Goal: Task Accomplishment & Management: Manage account settings

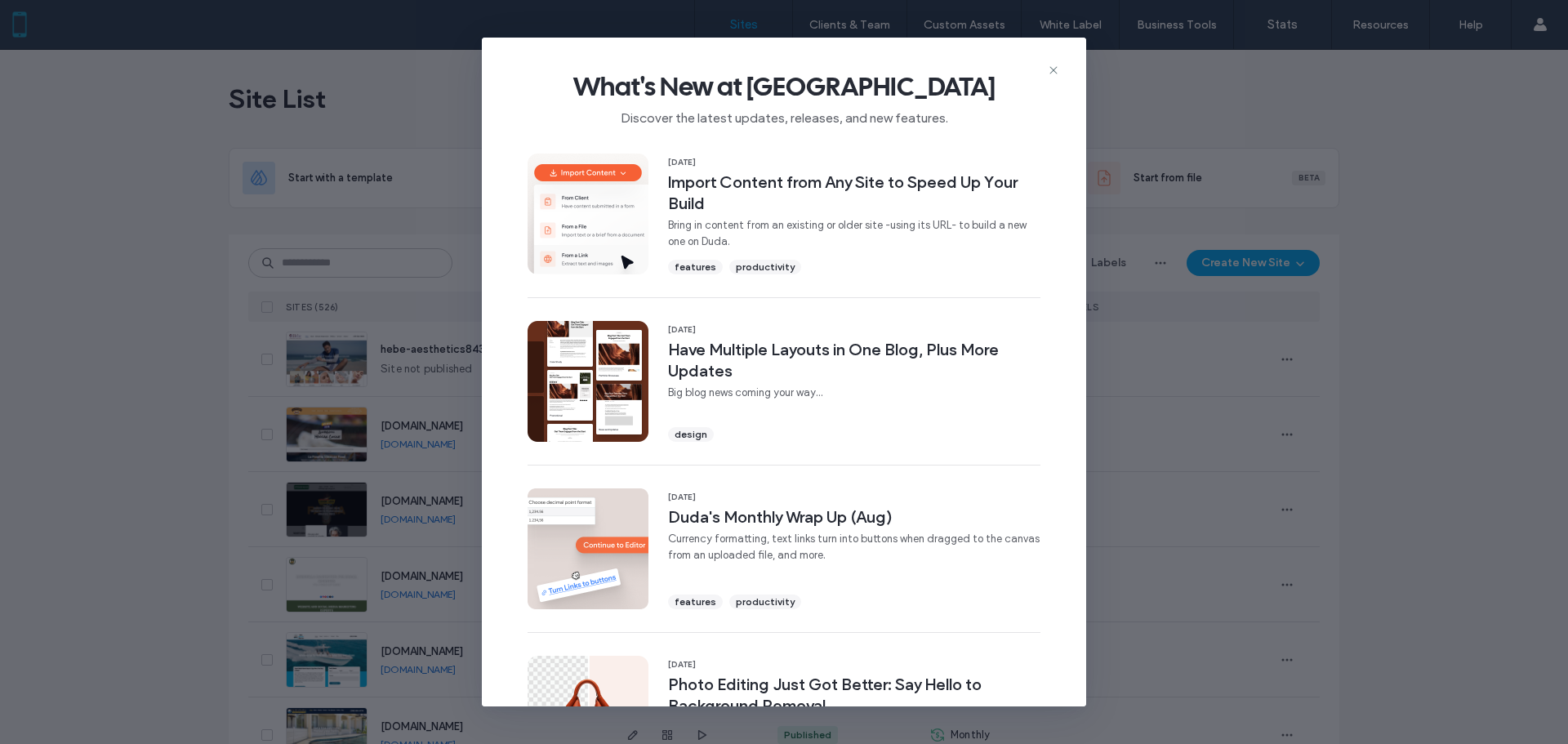
drag, startPoint x: 1055, startPoint y: 69, endPoint x: 1047, endPoint y: 69, distance: 8.0
click at [1055, 69] on icon at bounding box center [1053, 69] width 13 height 13
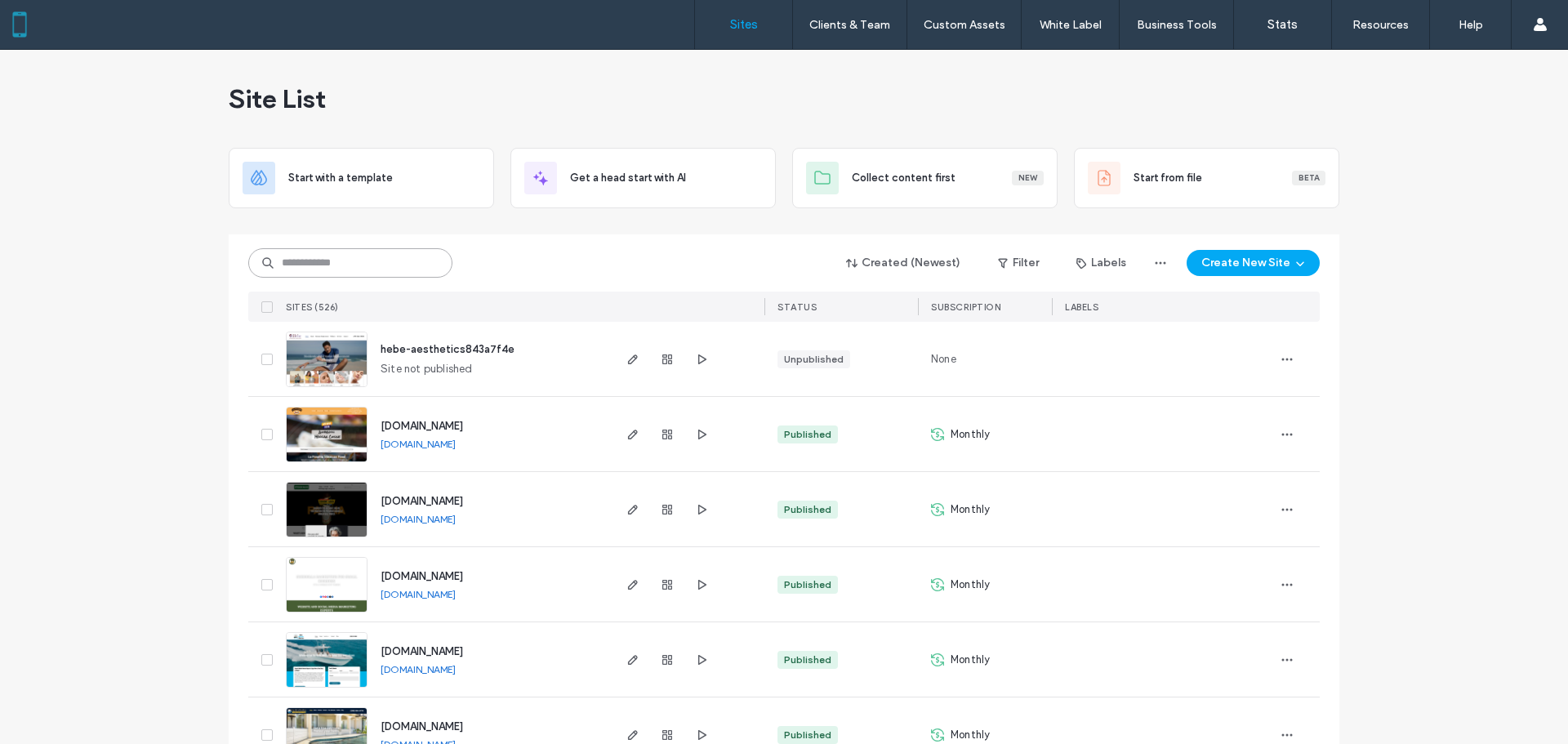
click at [325, 258] on input at bounding box center [350, 262] width 204 height 29
type input "*"
